Goal: Communication & Community: Answer question/provide support

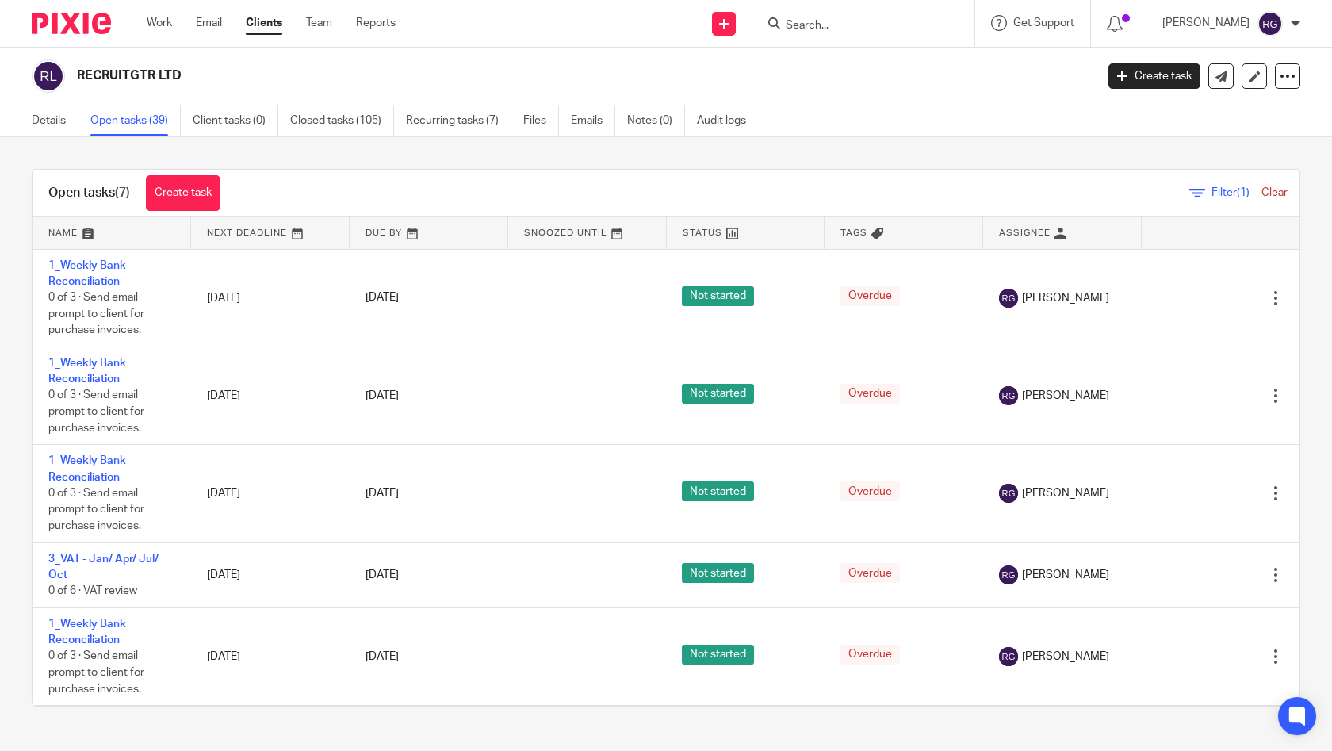
click at [832, 14] on form at bounding box center [868, 23] width 169 height 20
click at [823, 27] on input "Search" at bounding box center [855, 26] width 143 height 14
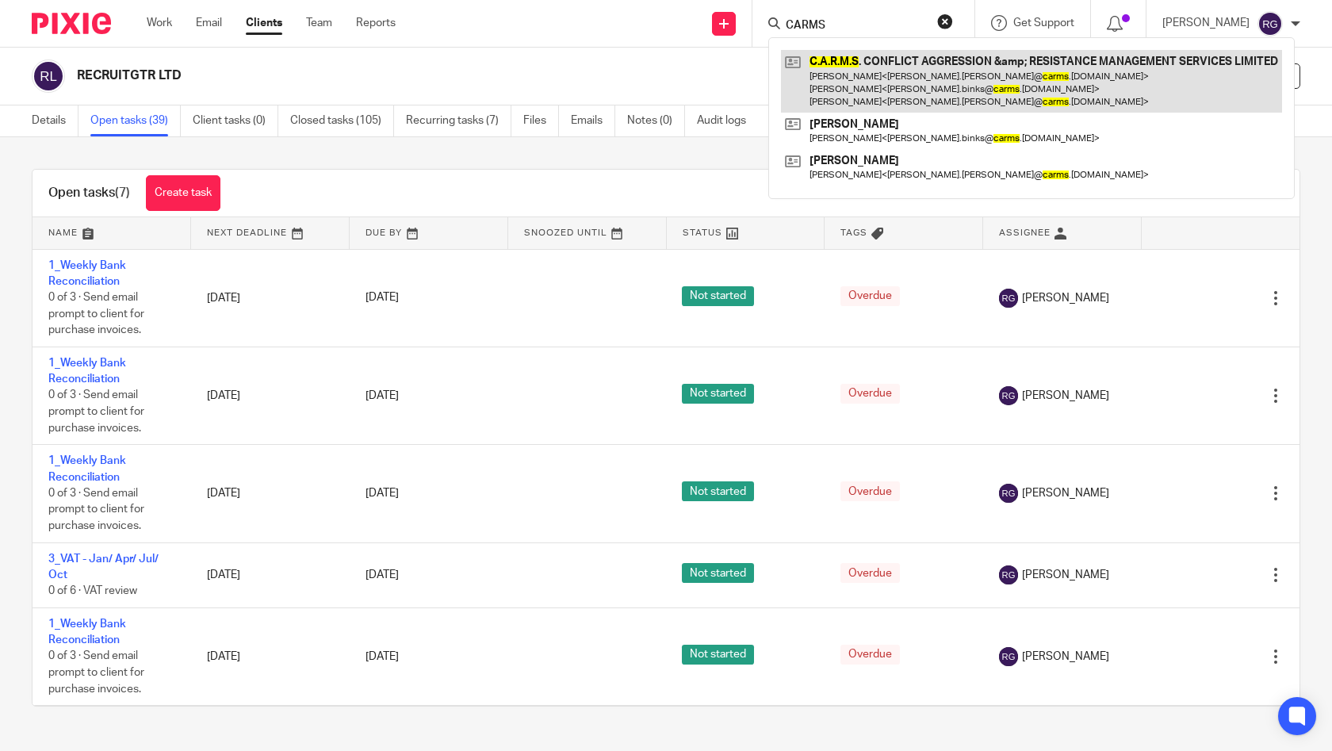
type input "CARMS"
click at [923, 80] on link at bounding box center [1031, 81] width 501 height 63
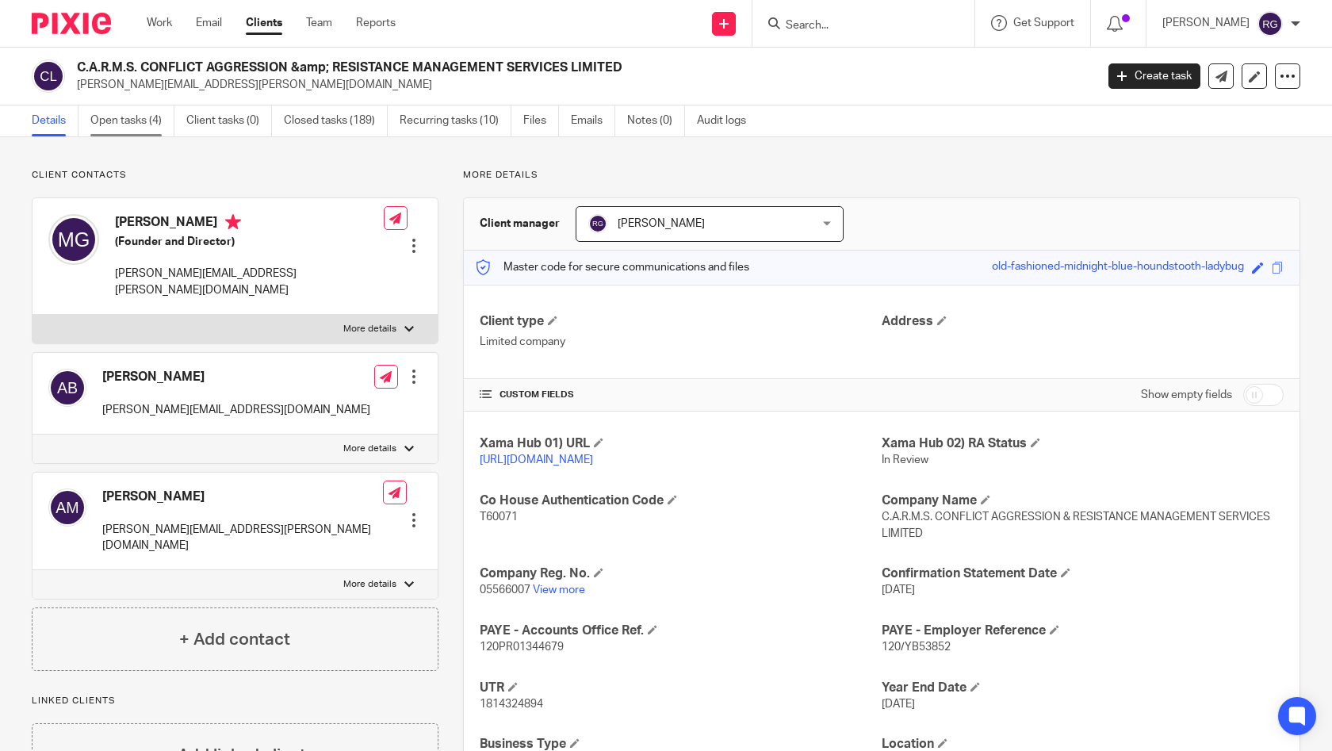
click at [134, 124] on link "Open tasks (4)" at bounding box center [132, 120] width 84 height 31
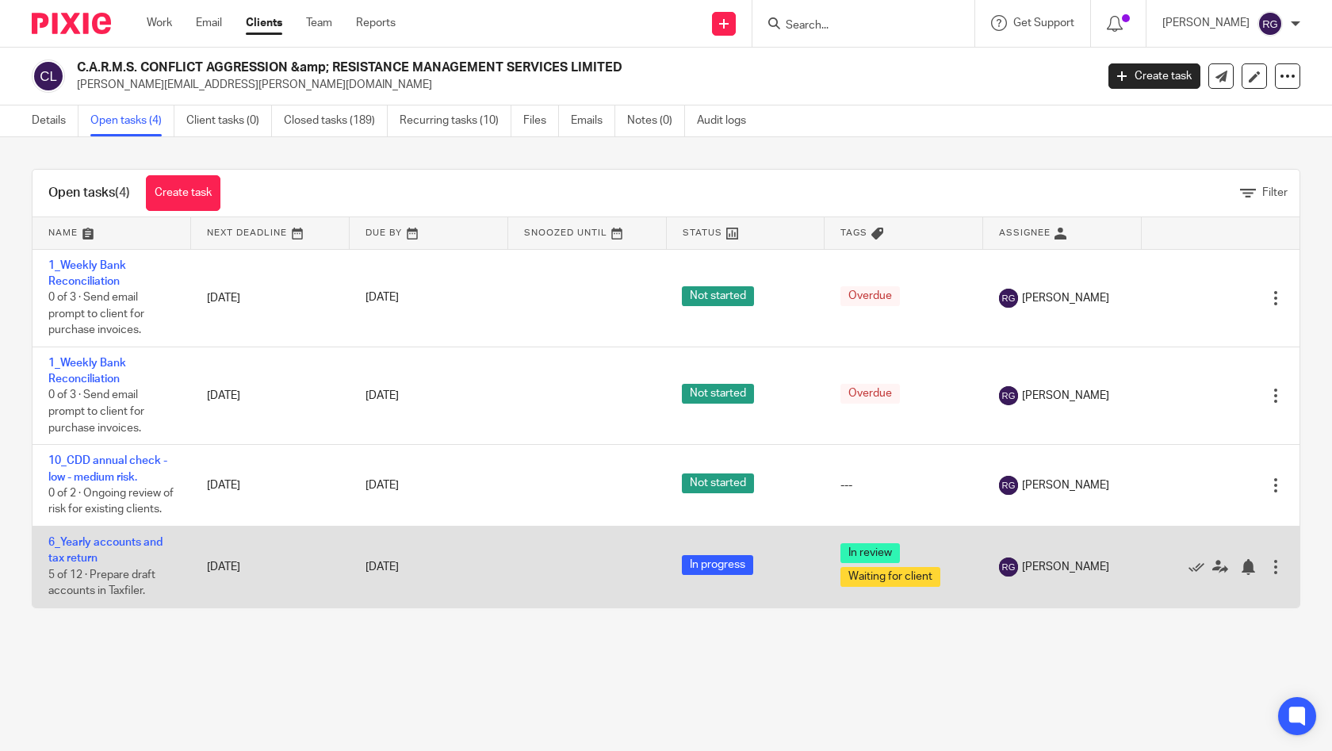
click at [86, 571] on td "6_Yearly accounts and tax return 5 of 12 · Prepare draft accounts in Taxfiler." at bounding box center [111, 566] width 159 height 81
click at [82, 564] on link "6_Yearly accounts and tax return" at bounding box center [105, 550] width 114 height 27
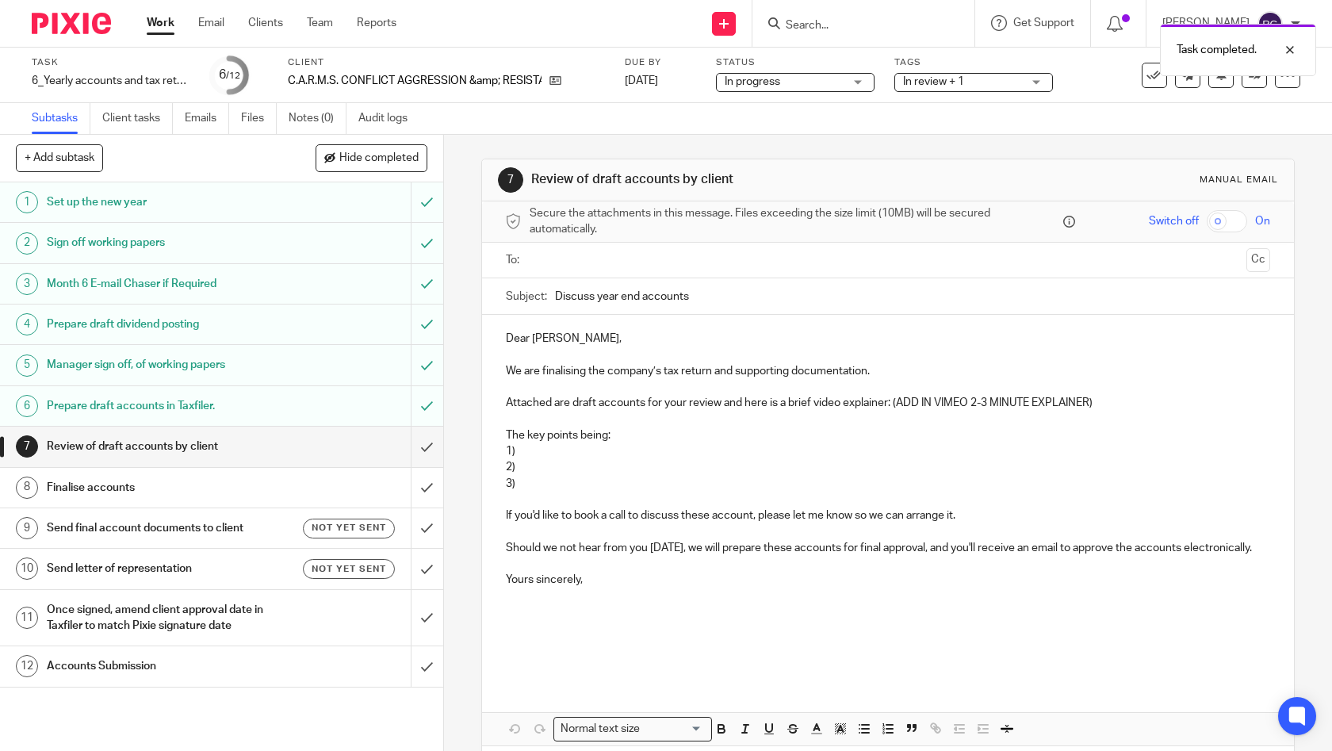
click at [613, 259] on input "text" at bounding box center [887, 260] width 705 height 18
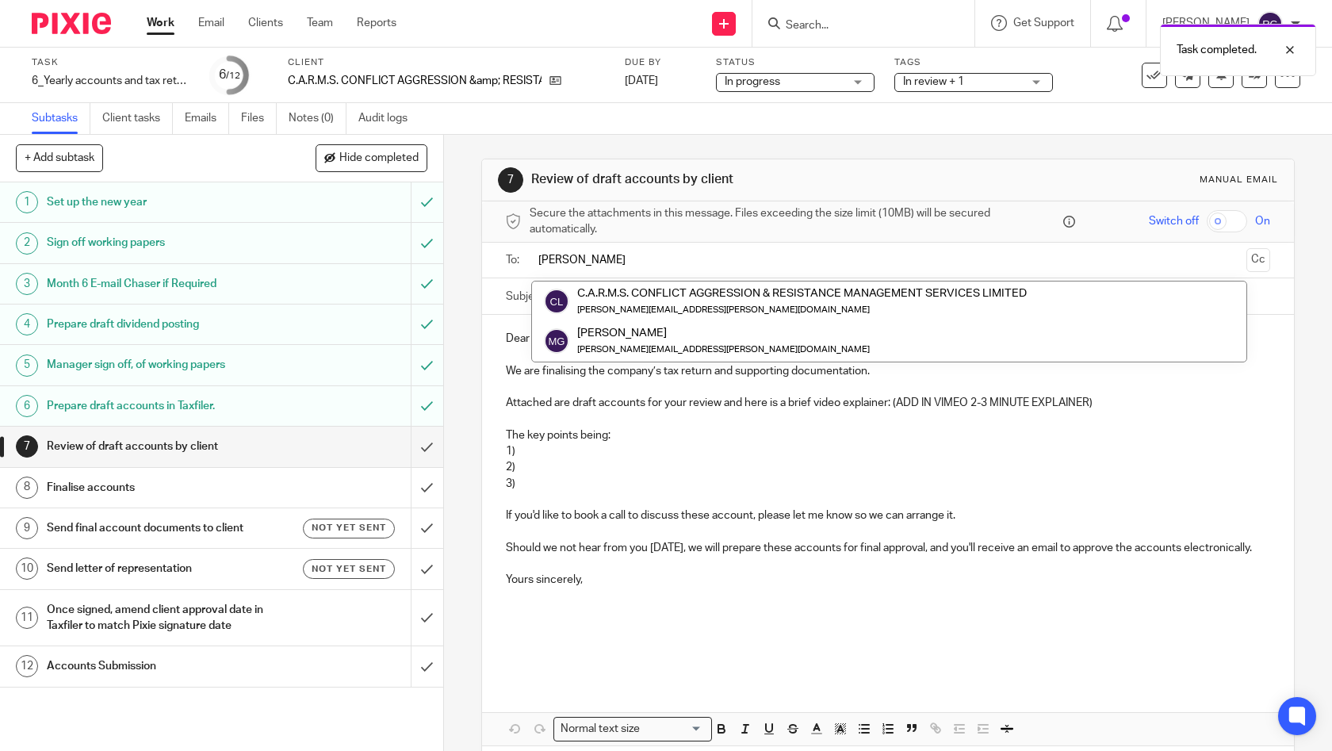
type input "Martin"
drag, startPoint x: 613, startPoint y: 259, endPoint x: 670, endPoint y: 342, distance: 99.8
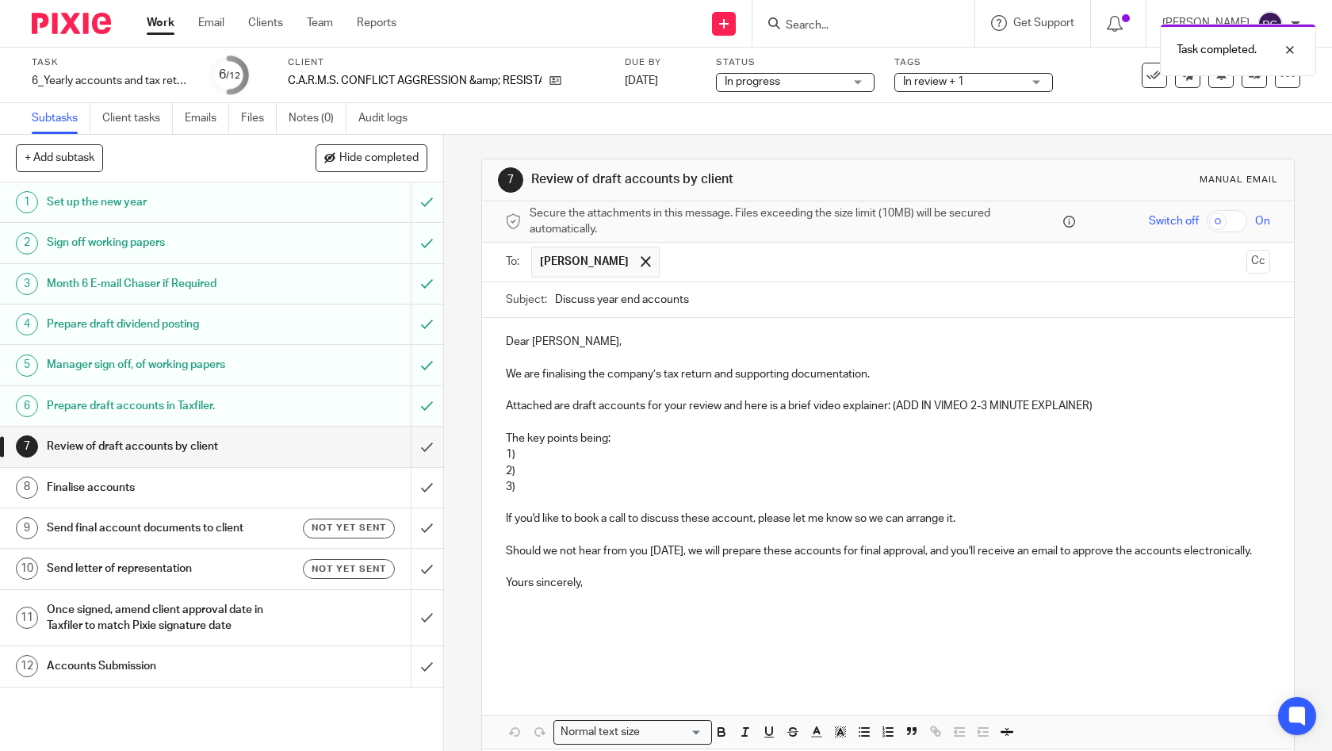
click at [709, 300] on input "Discuss year end accounts" at bounding box center [913, 300] width 716 height 36
drag, startPoint x: 632, startPoint y: 300, endPoint x: 496, endPoint y: 304, distance: 136.4
click at [496, 304] on div "Subject: Discuss year end accounts" at bounding box center [888, 300] width 812 height 36
type input "Draft Year End Accounts Mar 2025 | CARMS"
click at [904, 407] on p "Attached are draft accounts for your review and here is a brief video explainer…" at bounding box center [888, 406] width 765 height 16
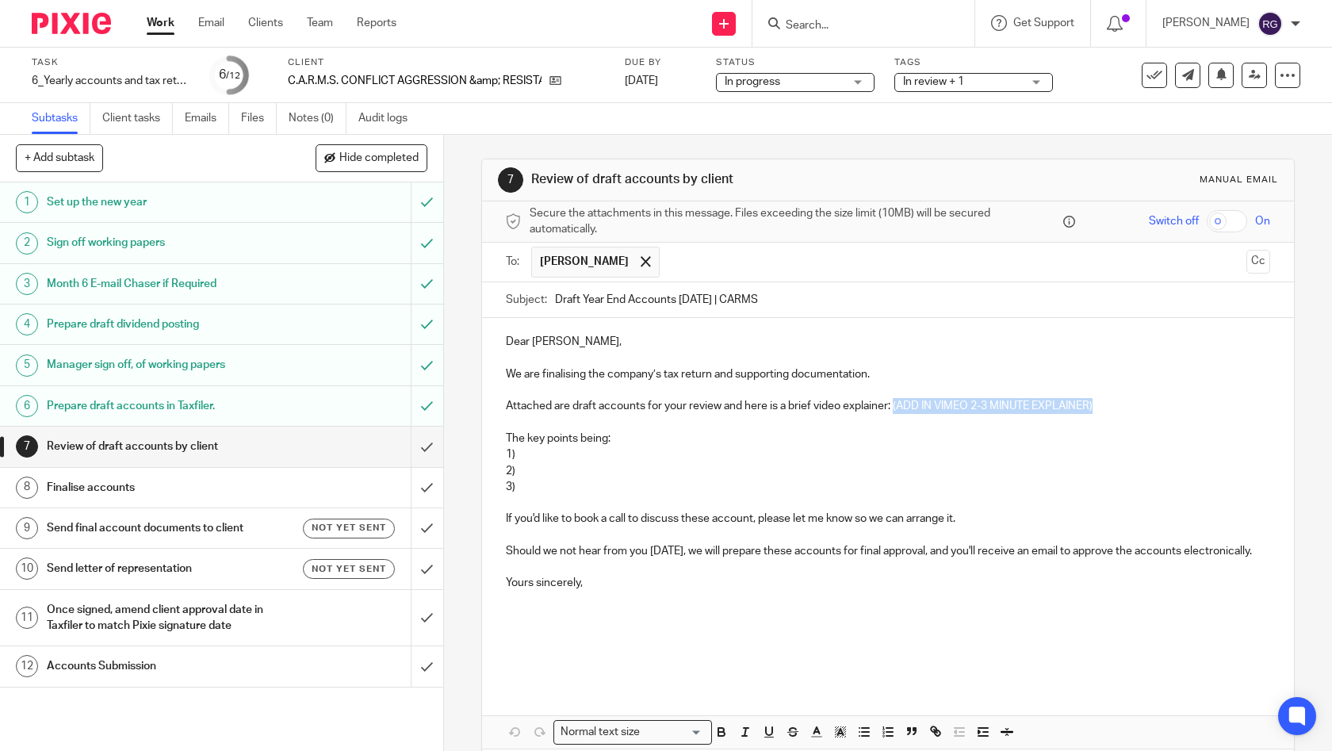
drag, startPoint x: 1117, startPoint y: 403, endPoint x: 889, endPoint y: 406, distance: 227.5
click at [889, 406] on p "Attached are draft accounts for your review and here is a brief video explainer…" at bounding box center [888, 406] width 765 height 16
paste div
click at [557, 452] on p "1)" at bounding box center [888, 454] width 765 height 16
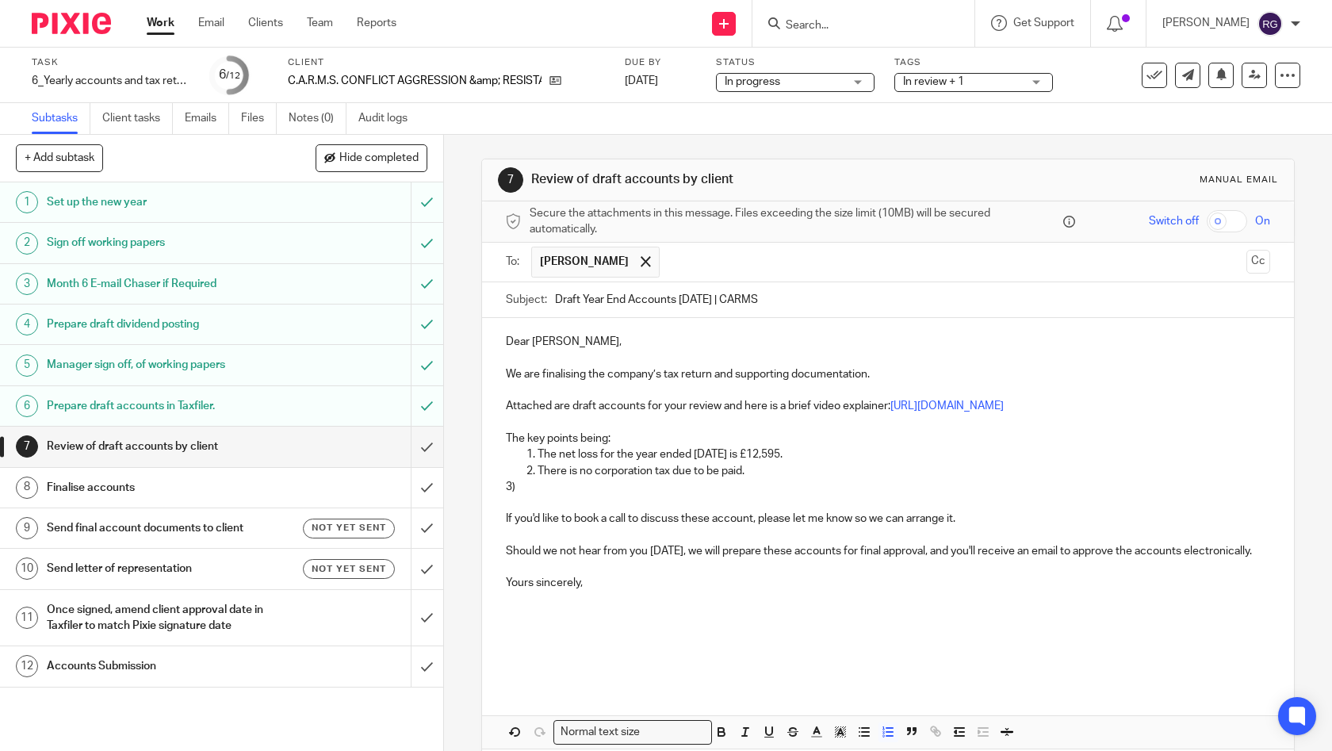
click at [554, 449] on p "The net loss for the year ended March 2025 is £12,595." at bounding box center [903, 454] width 733 height 16
drag, startPoint x: 553, startPoint y: 451, endPoint x: 593, endPoint y: 457, distance: 40.0
click at [593, 457] on p "The net loss for the year ended March 2025 is £12,595." at bounding box center [903, 454] width 733 height 16
click at [877, 484] on p "3)" at bounding box center [888, 487] width 765 height 16
drag, startPoint x: 766, startPoint y: 452, endPoint x: 803, endPoint y: 455, distance: 36.6
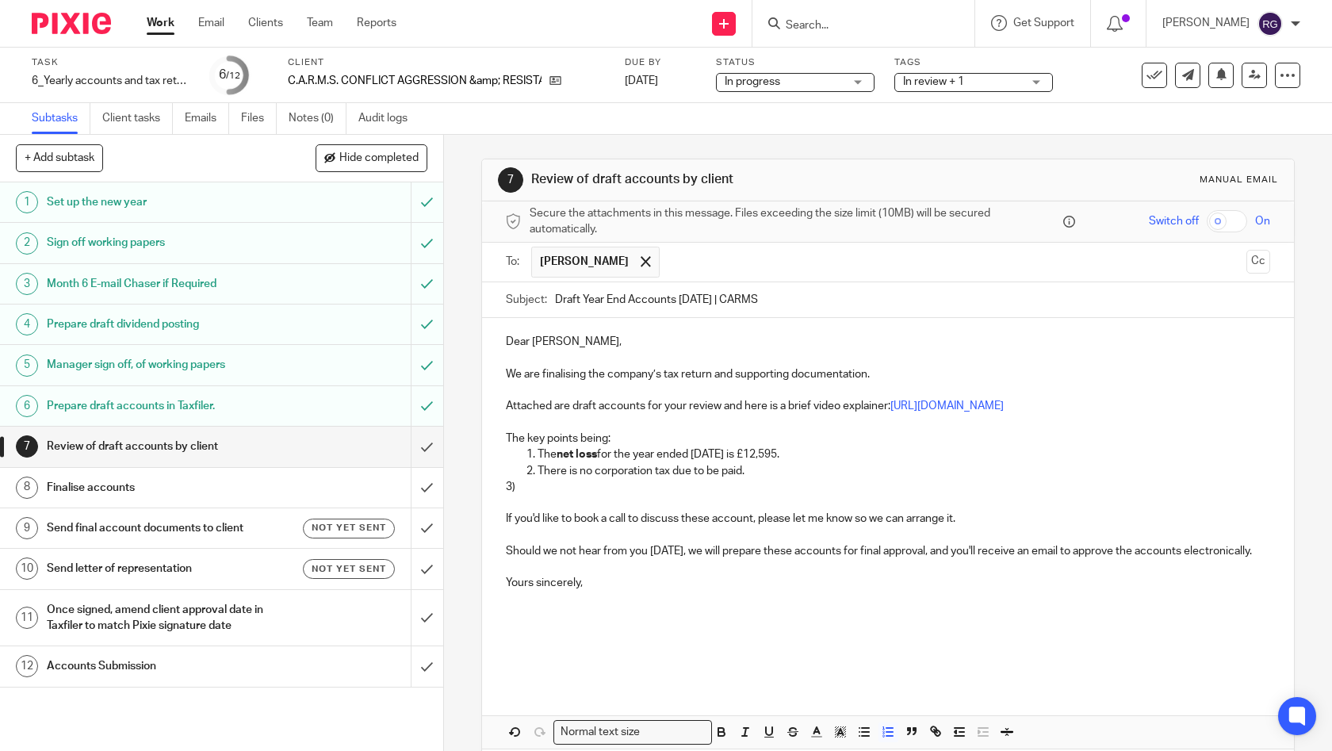
click at [803, 455] on p "The net loss for the year ended March 2025 is £12,595." at bounding box center [903, 454] width 733 height 16
click at [786, 473] on p "There is no corporation tax due to be paid." at bounding box center [903, 471] width 733 height 16
click at [620, 488] on p "3)" at bounding box center [888, 487] width 765 height 16
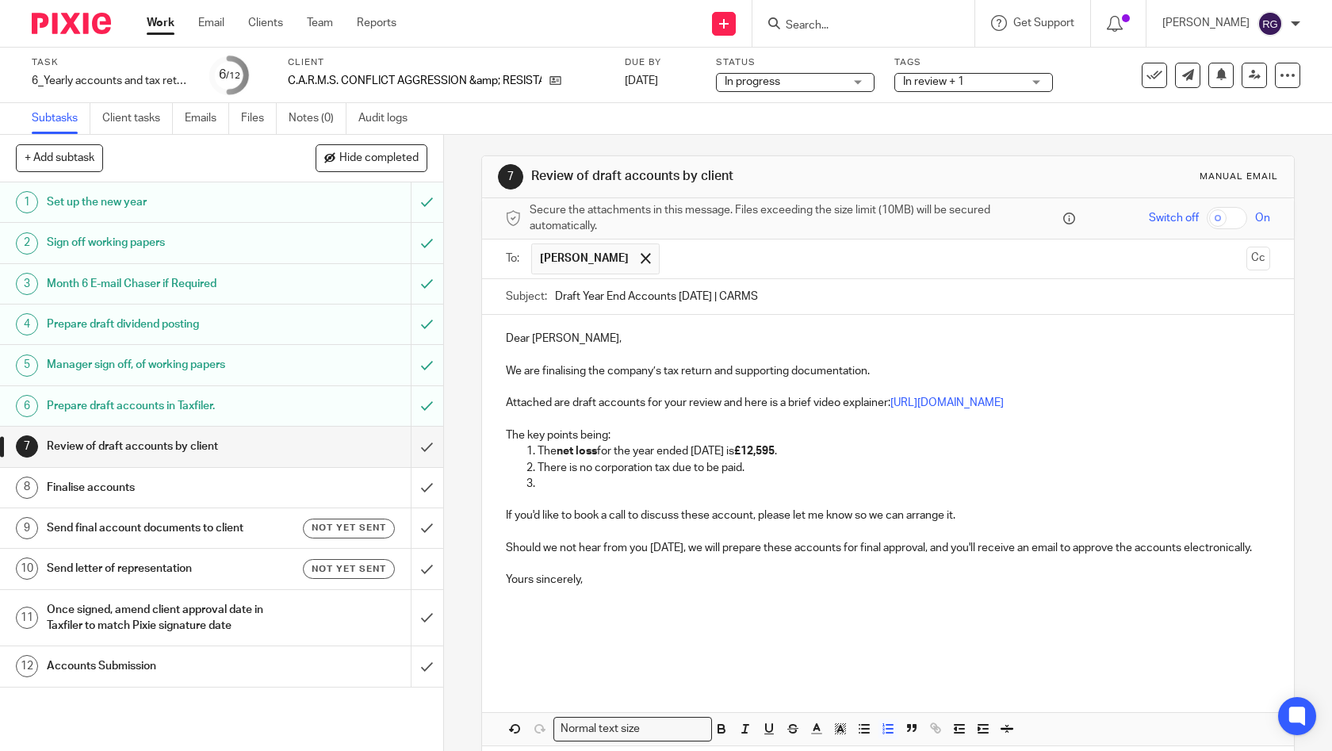
click at [995, 529] on p at bounding box center [888, 532] width 765 height 16
drag, startPoint x: 969, startPoint y: 513, endPoint x: 493, endPoint y: 514, distance: 476.3
click at [493, 514] on div "Dear Martin, We are finalising the company’s tax return and supporting document…" at bounding box center [888, 497] width 812 height 365
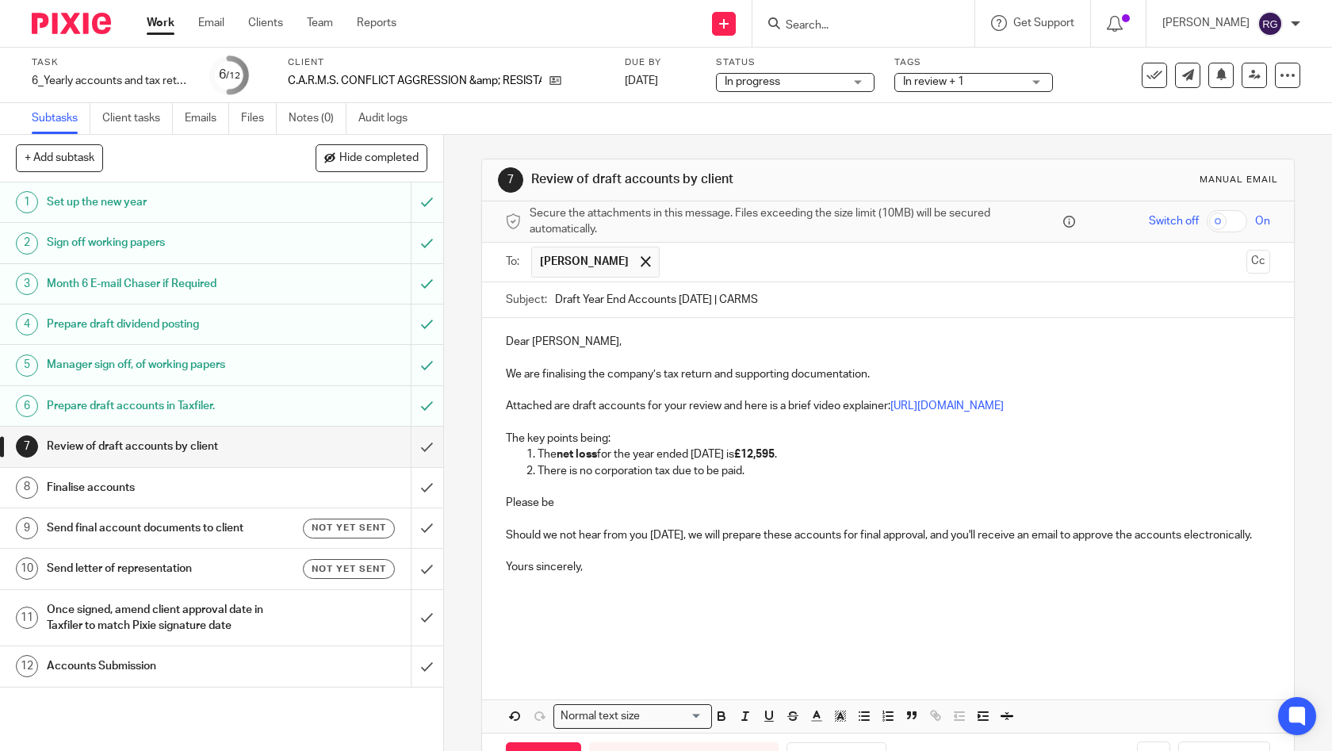
click at [599, 575] on p "Yours sincerely," at bounding box center [888, 567] width 765 height 16
drag, startPoint x: 564, startPoint y: 581, endPoint x: 491, endPoint y: 577, distance: 73.0
click at [491, 577] on div "Dear Martin, We are finalising the company’s tax return and supporting document…" at bounding box center [888, 492] width 812 height 349
click at [597, 575] on p "Yours sincerely," at bounding box center [888, 567] width 765 height 16
drag, startPoint x: 588, startPoint y: 581, endPoint x: 496, endPoint y: 579, distance: 92.0
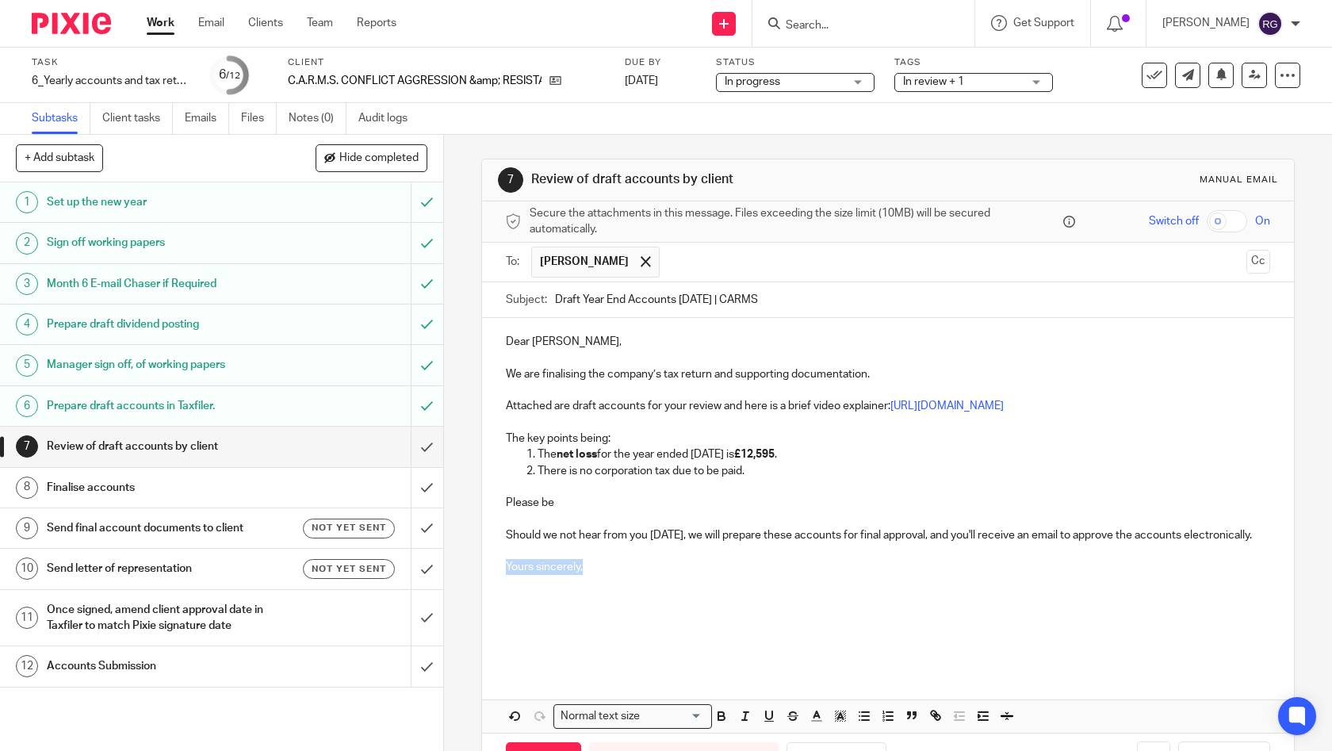
click at [496, 579] on div "Dear Martin, We are finalising the company’s tax return and supporting document…" at bounding box center [888, 492] width 812 height 349
click at [591, 498] on p "Please be" at bounding box center [888, 503] width 765 height 16
